Goal: Book appointment/travel/reservation

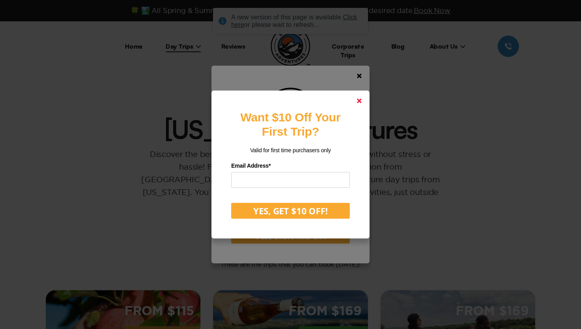
click at [359, 99] on icon at bounding box center [359, 100] width 5 height 5
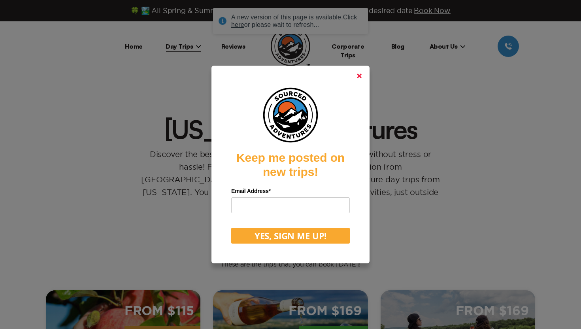
click at [359, 67] on link at bounding box center [359, 75] width 19 height 19
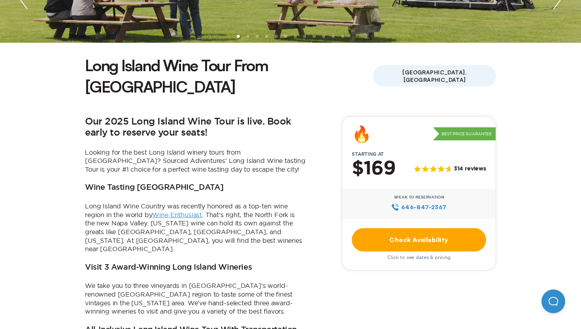
click at [450, 228] on link "Check Availability" at bounding box center [419, 239] width 134 height 23
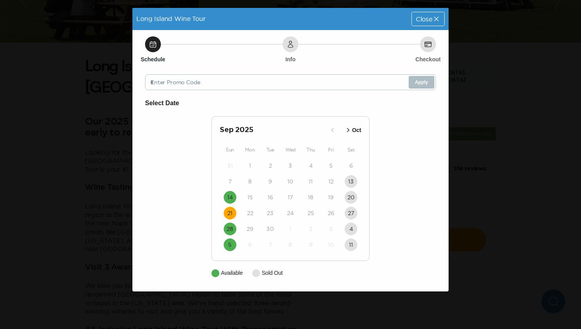
click at [230, 215] on time "21" at bounding box center [229, 213] width 5 height 8
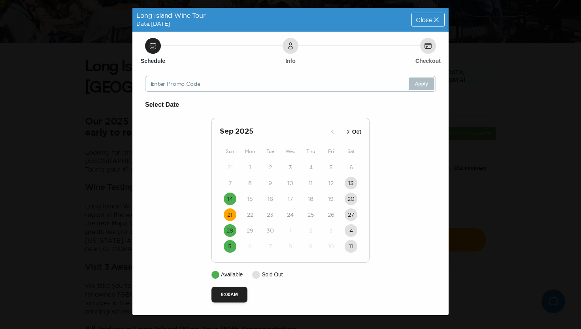
click at [438, 25] on div "Close" at bounding box center [428, 19] width 32 height 13
